Goal: Task Accomplishment & Management: Manage account settings

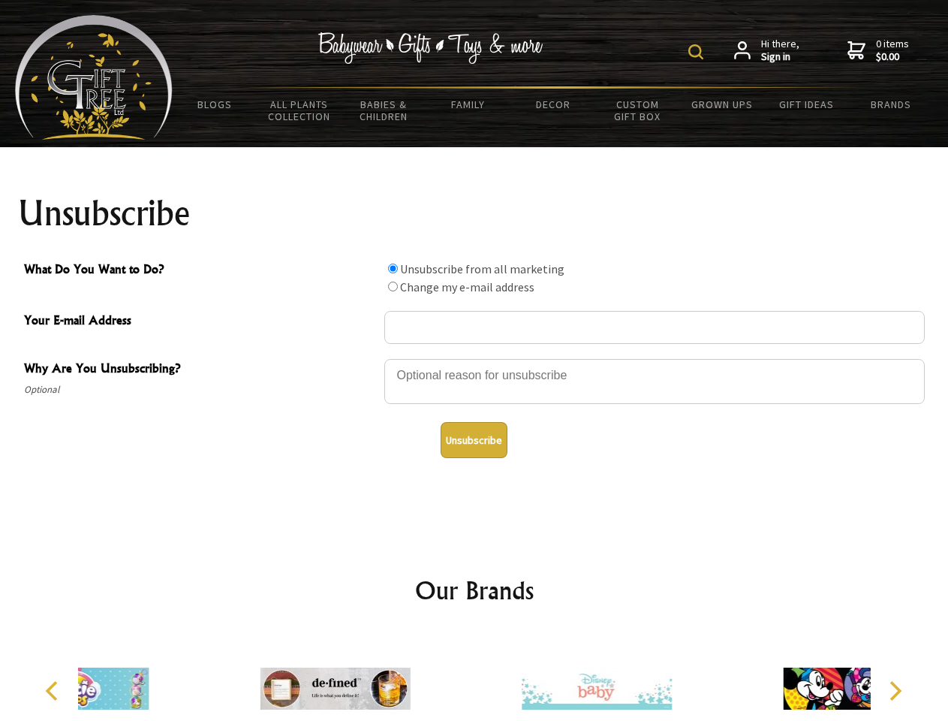
click at [698, 52] on img at bounding box center [695, 51] width 15 height 15
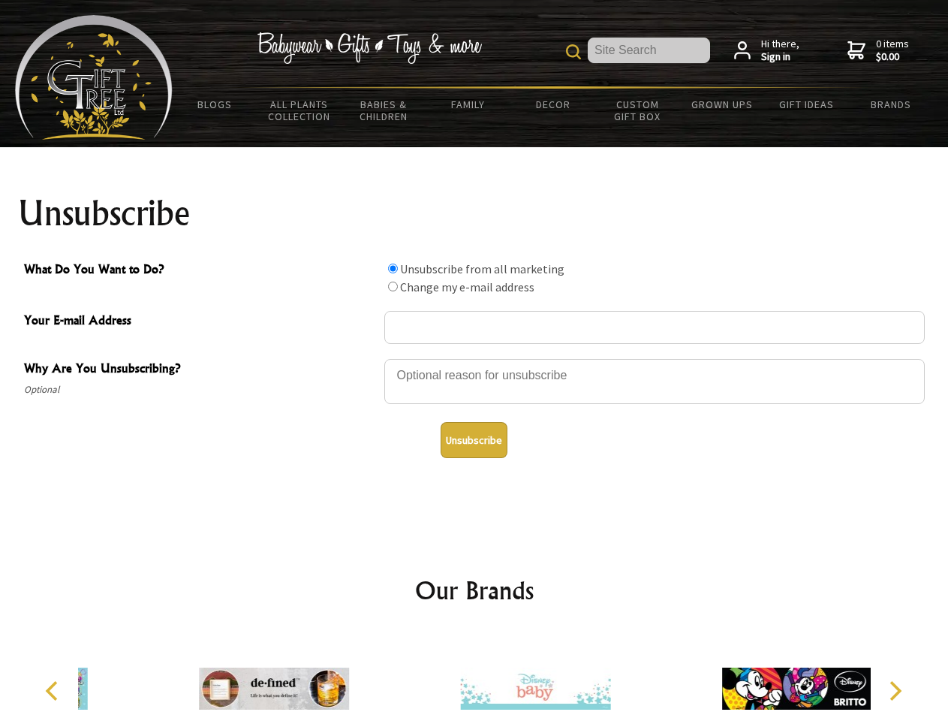
click at [474, 358] on div at bounding box center [654, 383] width 540 height 53
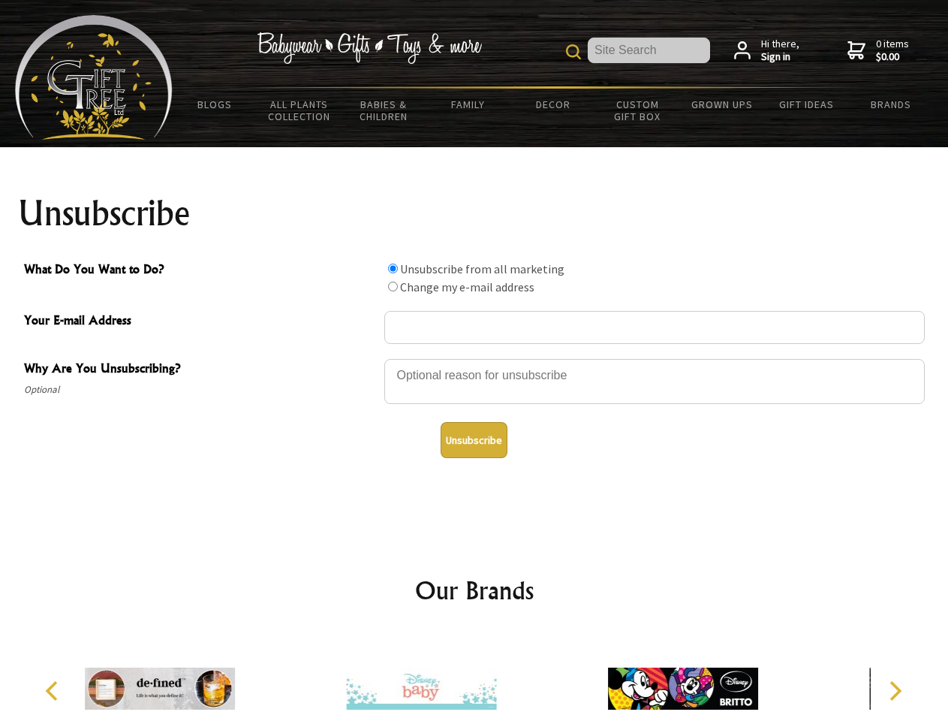
click at [393, 268] on input "What Do You Want to Do?" at bounding box center [393, 268] width 10 height 10
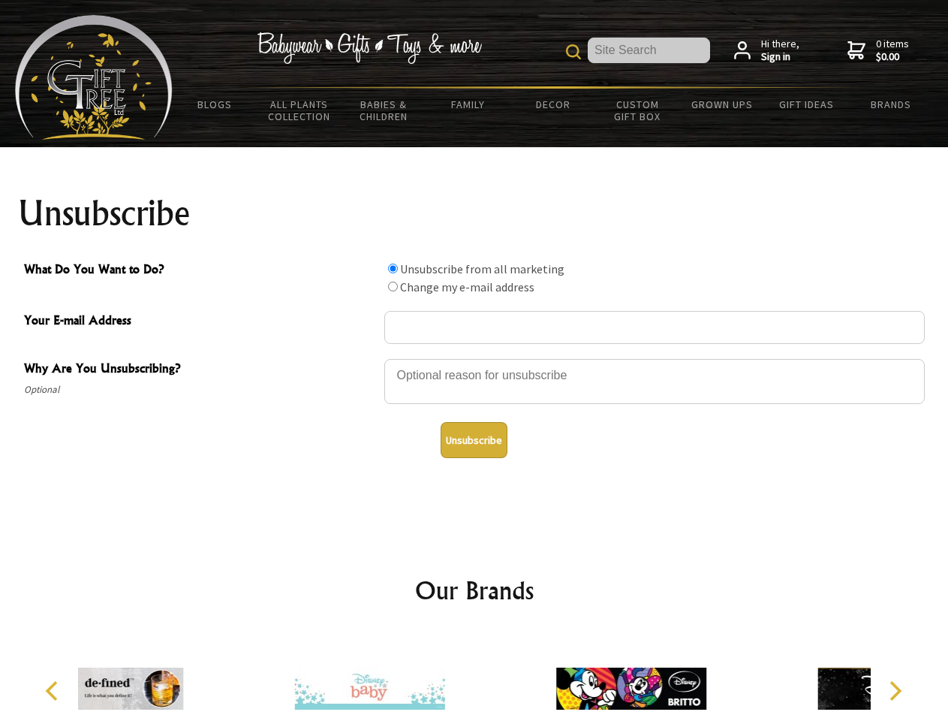
click at [393, 286] on input "What Do You Want to Do?" at bounding box center [393, 287] width 10 height 10
radio input "true"
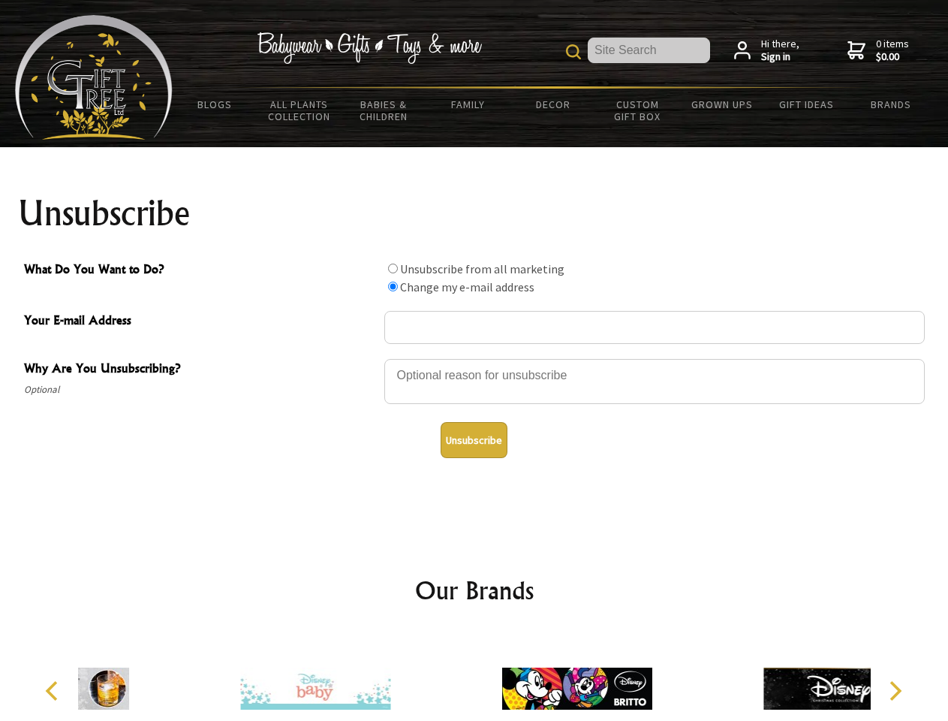
click at [474, 440] on button "Unsubscribe" at bounding box center [474, 440] width 67 height 36
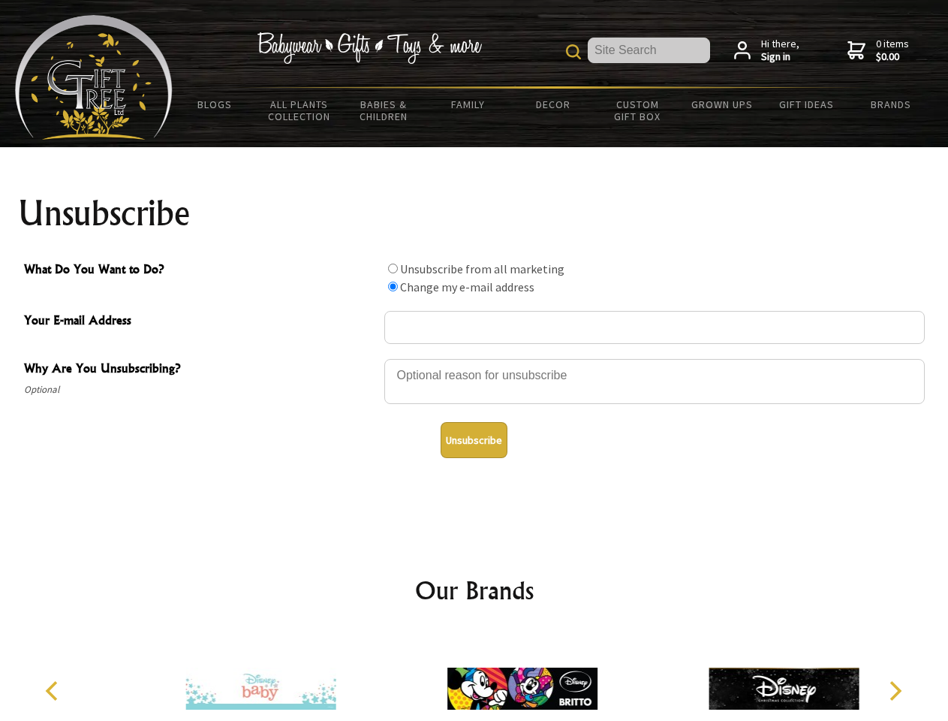
click at [474, 676] on img at bounding box center [522, 688] width 150 height 113
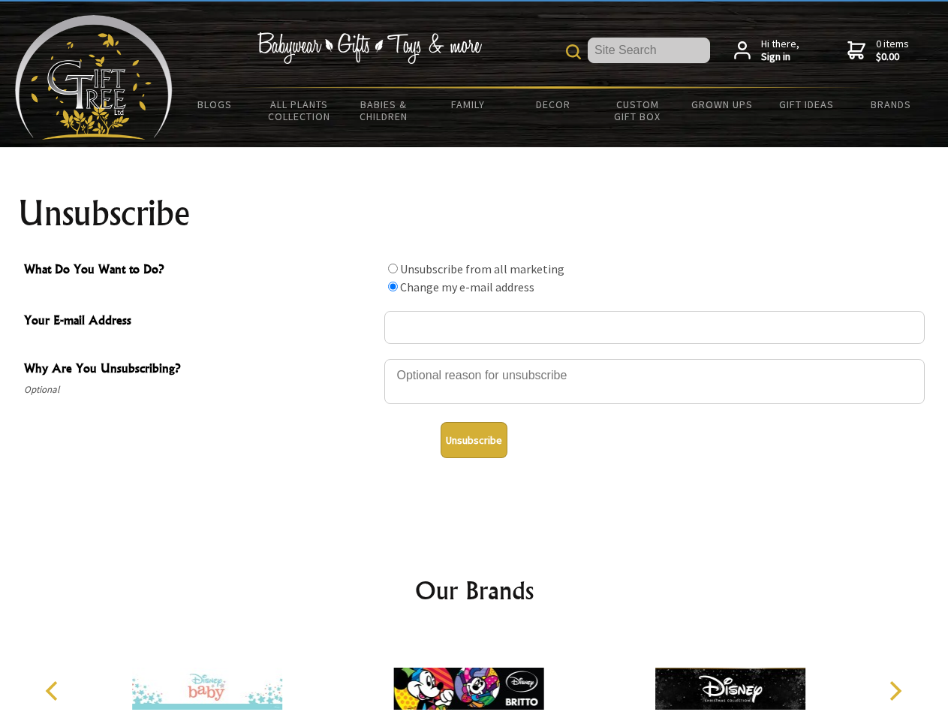
click at [54, 691] on icon "Previous" at bounding box center [54, 691] width 20 height 20
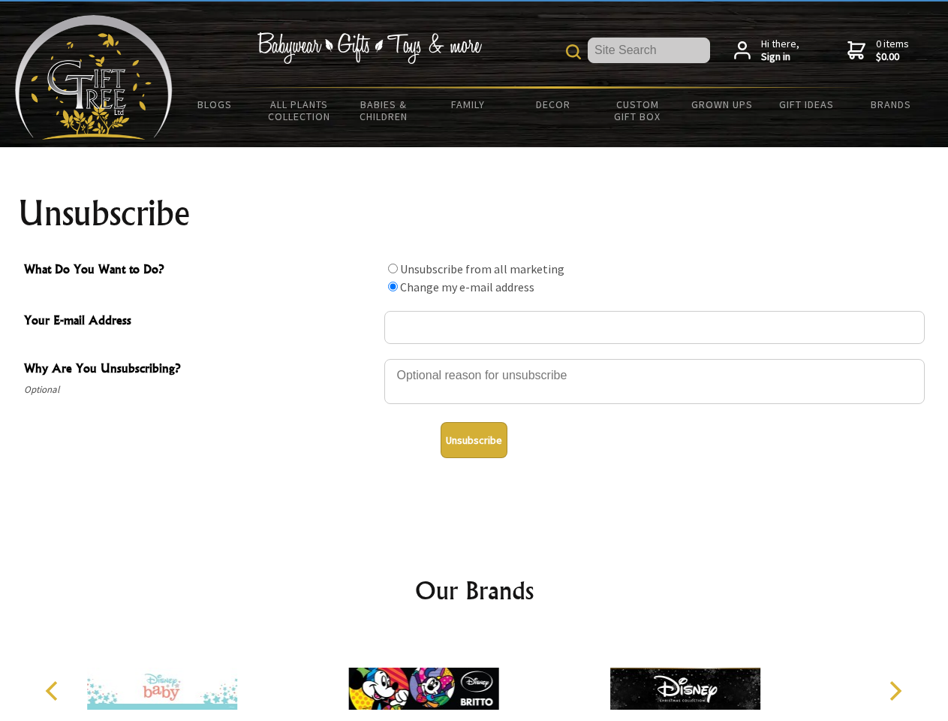
click at [895, 691] on icon "Next" at bounding box center [894, 691] width 20 height 20
